Goal: Check status: Check status

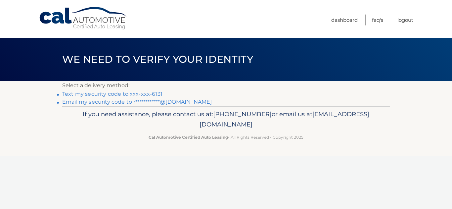
drag, startPoint x: 0, startPoint y: 0, endPoint x: 150, endPoint y: 94, distance: 176.9
click at [150, 94] on link "Text my security code to xxx-xxx-6131" at bounding box center [112, 94] width 100 height 6
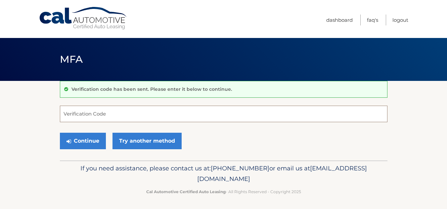
click at [81, 117] on input "Verification Code" at bounding box center [223, 114] width 327 height 17
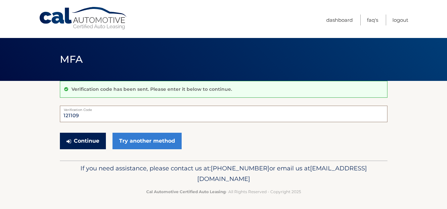
type input "121109"
click at [87, 143] on button "Continue" at bounding box center [83, 141] width 46 height 17
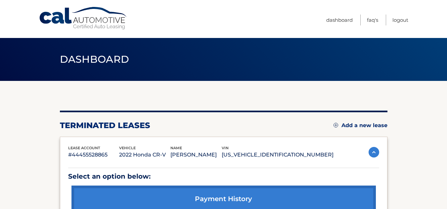
scroll to position [85, 0]
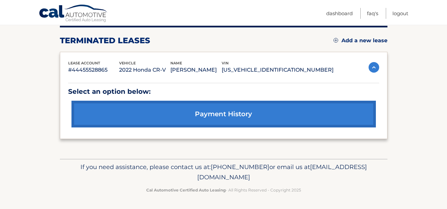
click at [270, 114] on link "payment history" at bounding box center [223, 114] width 304 height 27
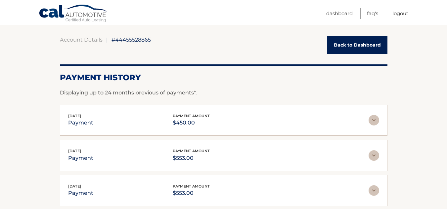
scroll to position [59, 0]
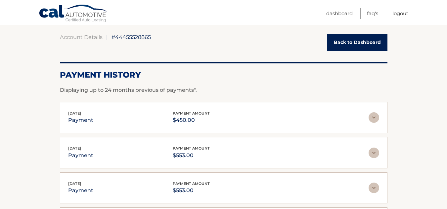
click at [345, 46] on link "Back to Dashboard" at bounding box center [357, 43] width 60 height 18
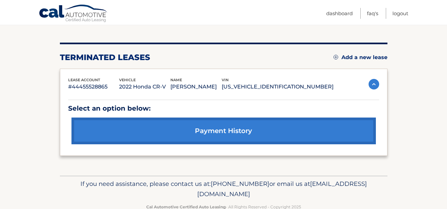
scroll to position [68, 0]
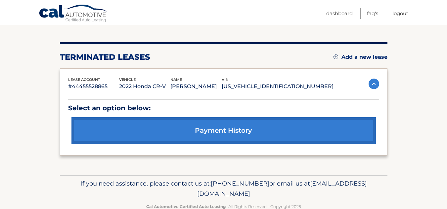
click at [260, 131] on link "payment history" at bounding box center [223, 130] width 304 height 27
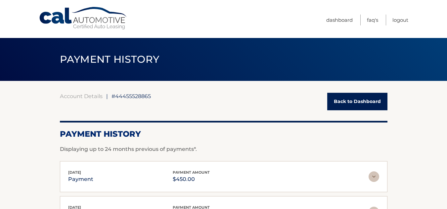
click at [353, 104] on link "Back to Dashboard" at bounding box center [357, 102] width 60 height 18
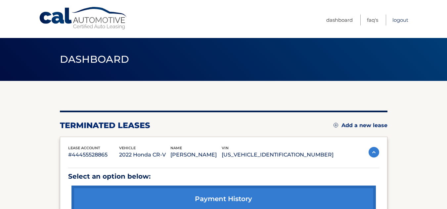
click at [406, 21] on link "Logout" at bounding box center [400, 20] width 16 height 11
